Goal: Find specific page/section: Find specific page/section

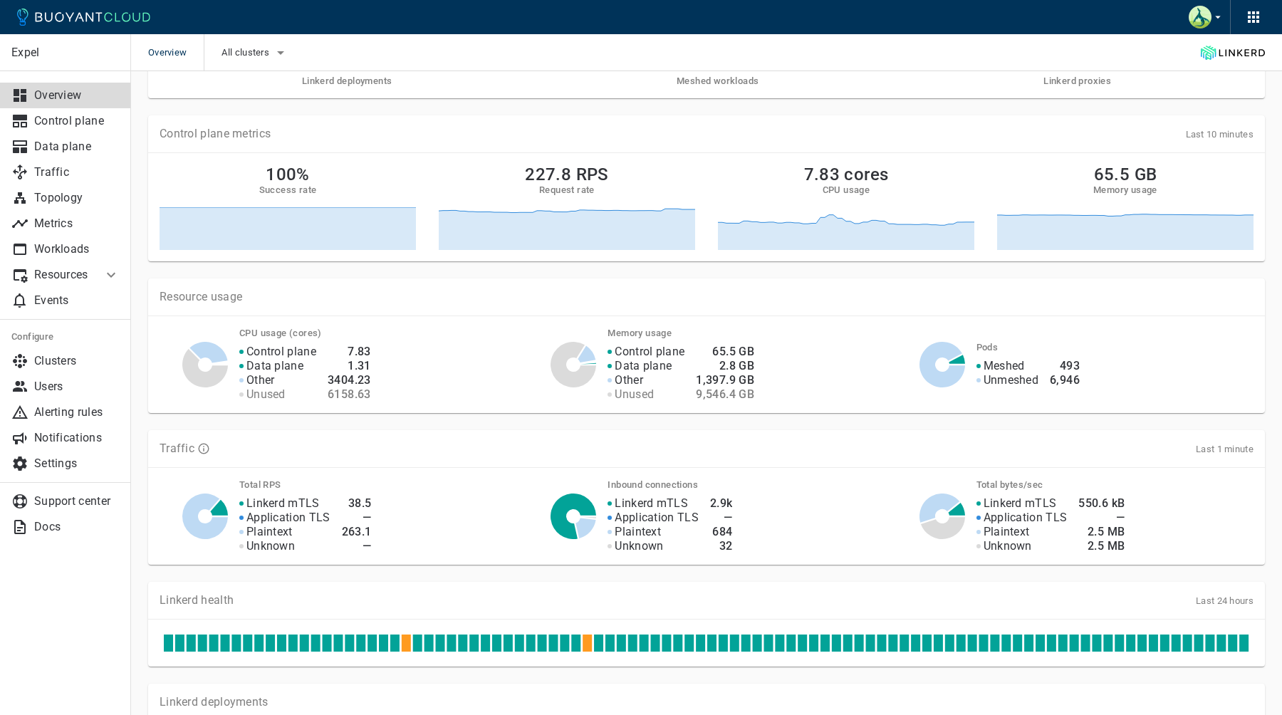
scroll to position [57, 0]
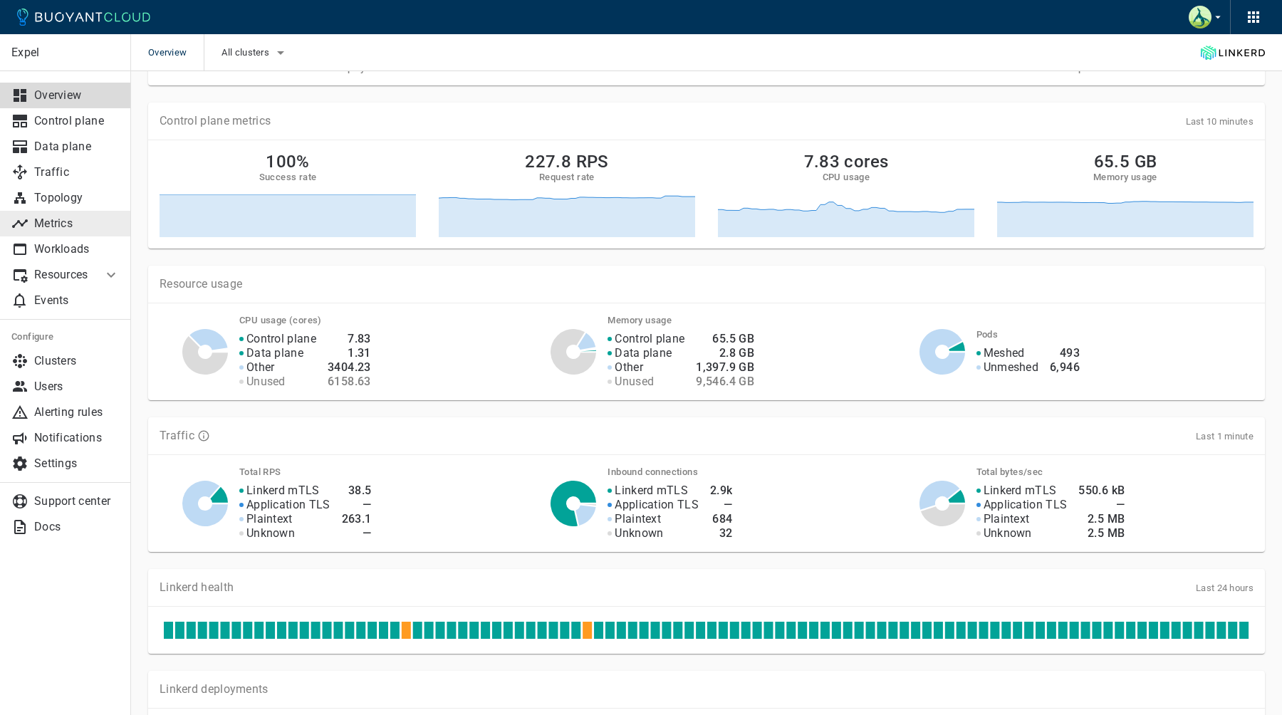
click at [81, 232] on link "Metrics" at bounding box center [65, 224] width 131 height 26
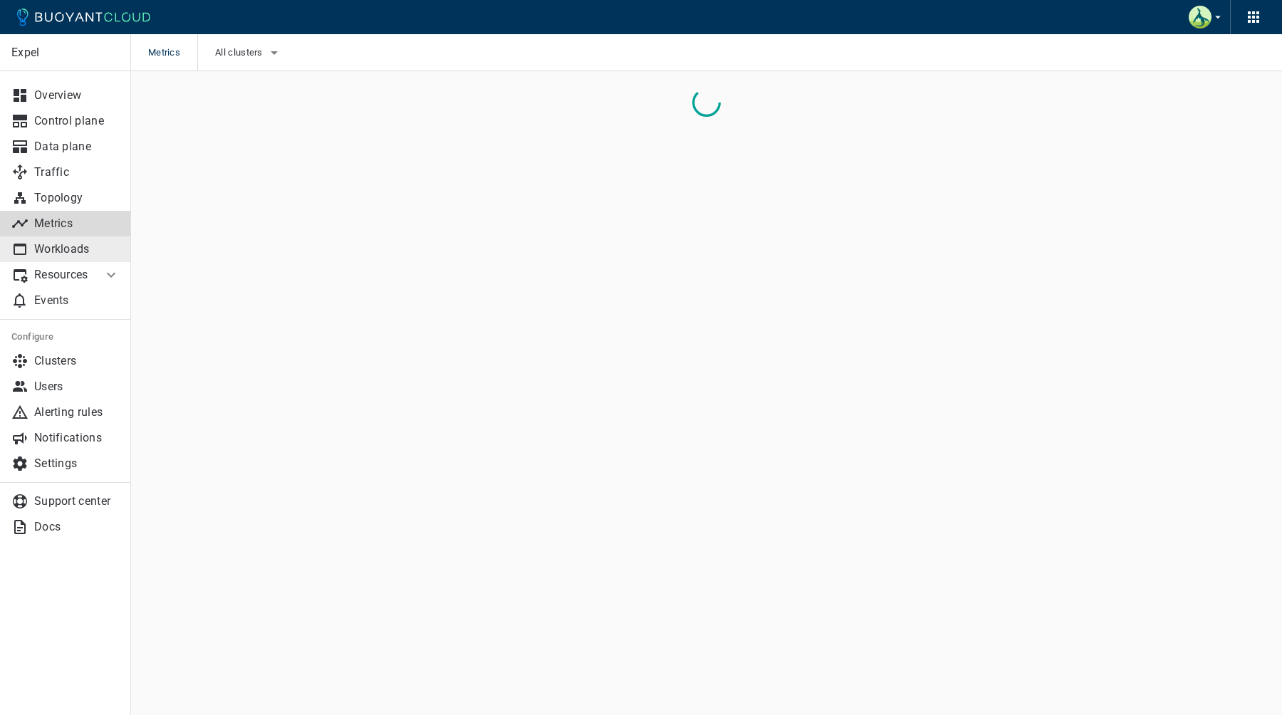
click at [81, 247] on p "Workloads" at bounding box center [76, 249] width 85 height 14
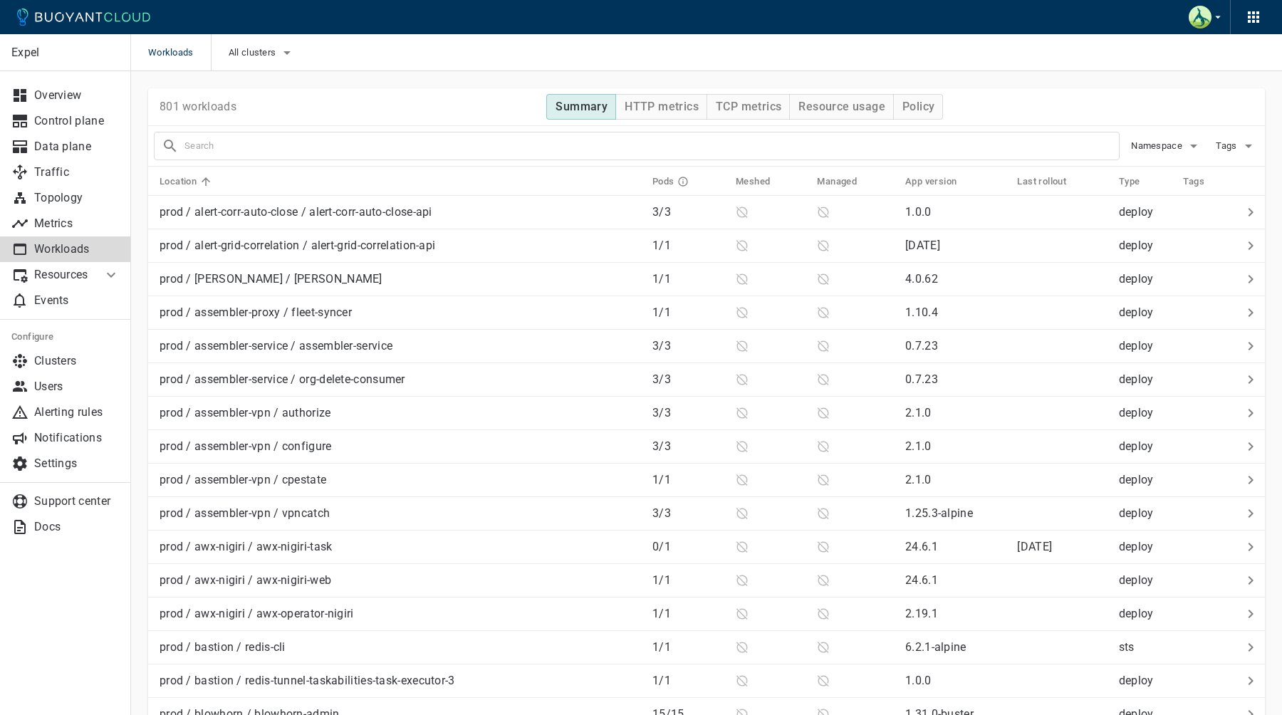
click at [531, 155] on input "text" at bounding box center [651, 146] width 935 height 20
type input "atlantis"
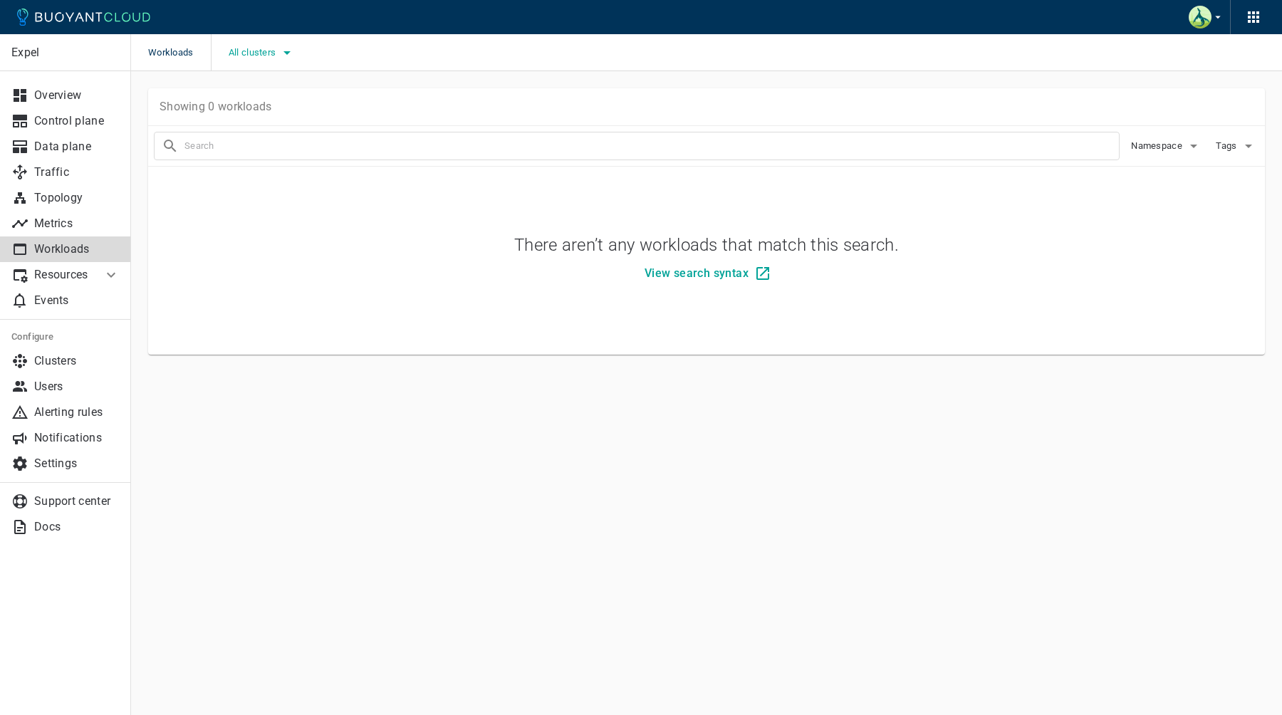
click at [288, 46] on icon "button" at bounding box center [287, 52] width 17 height 17
click at [519, 47] on div at bounding box center [641, 357] width 1282 height 715
